Goal: Navigation & Orientation: Find specific page/section

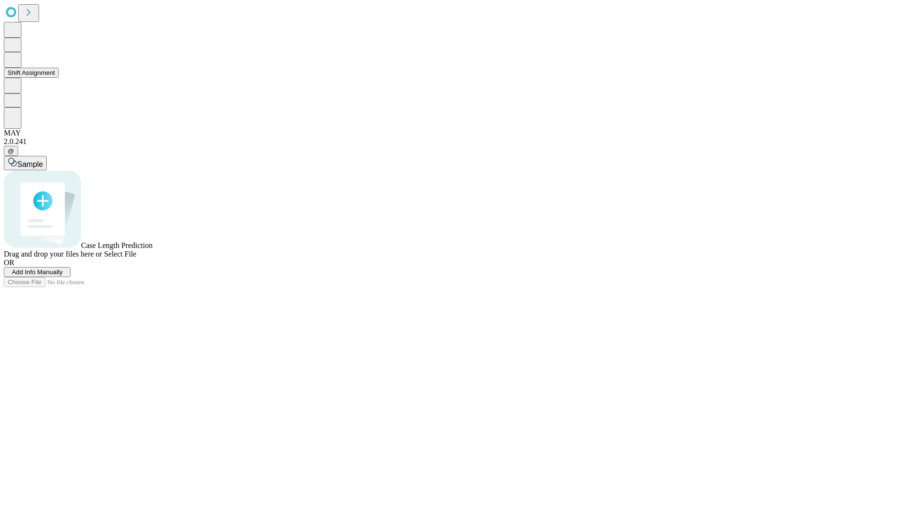
click at [59, 78] on button "Shift Assignment" at bounding box center [31, 73] width 55 height 10
